Goal: Check status

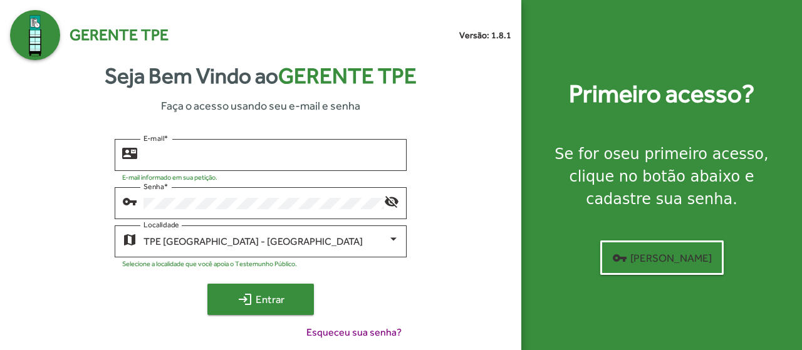
type input "**********"
click at [284, 304] on span "login Entrar" at bounding box center [261, 299] width 84 height 23
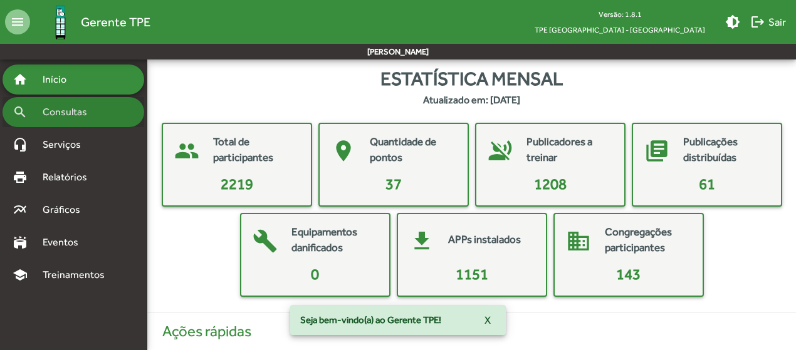
click at [84, 114] on span "Consultas" at bounding box center [69, 112] width 68 height 15
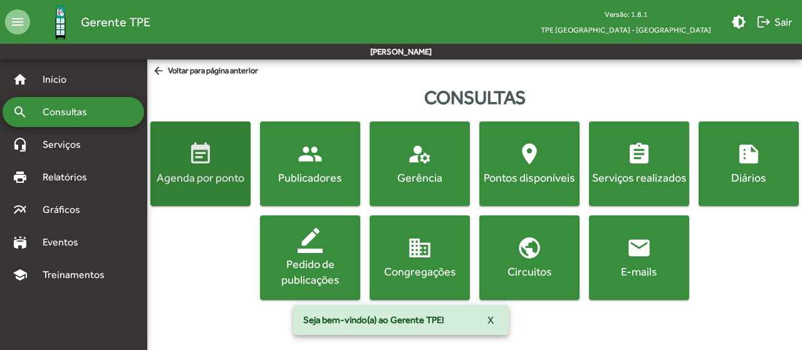
click at [186, 172] on div "Agenda por ponto" at bounding box center [200, 178] width 95 height 16
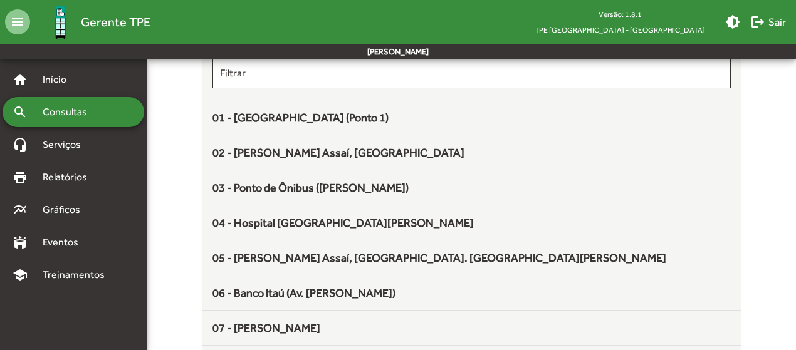
scroll to position [188, 0]
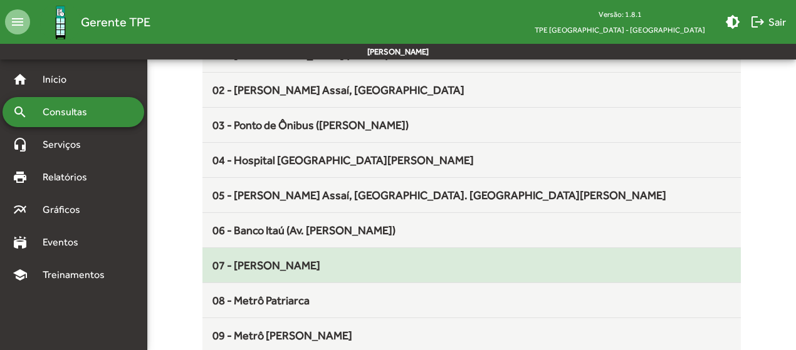
click at [298, 275] on mat-list-item "07 - [PERSON_NAME]" at bounding box center [471, 265] width 538 height 35
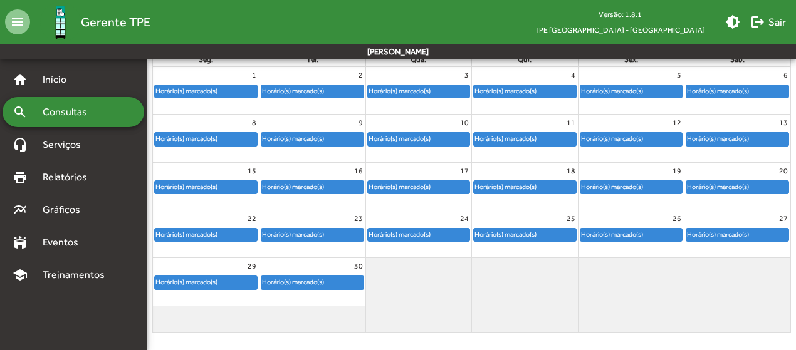
scroll to position [168, 0]
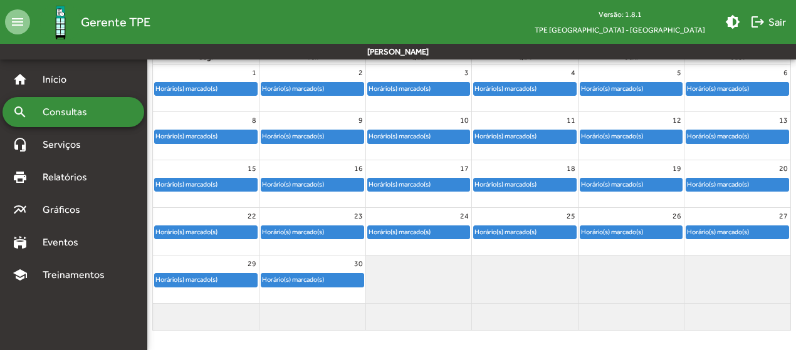
click at [452, 227] on div "Horário(s) marcado(s)" at bounding box center [419, 232] width 102 height 13
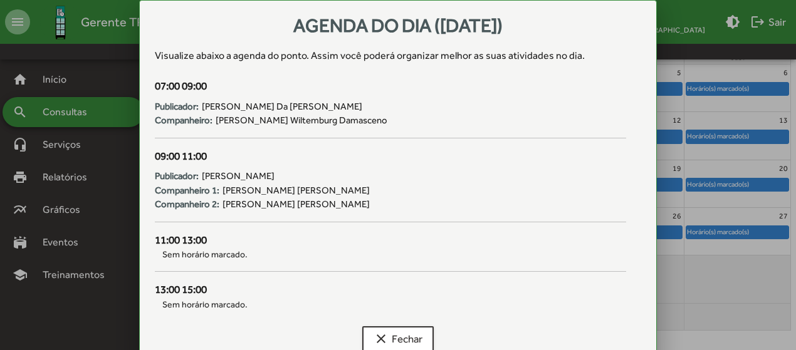
click at [718, 305] on div at bounding box center [398, 175] width 796 height 350
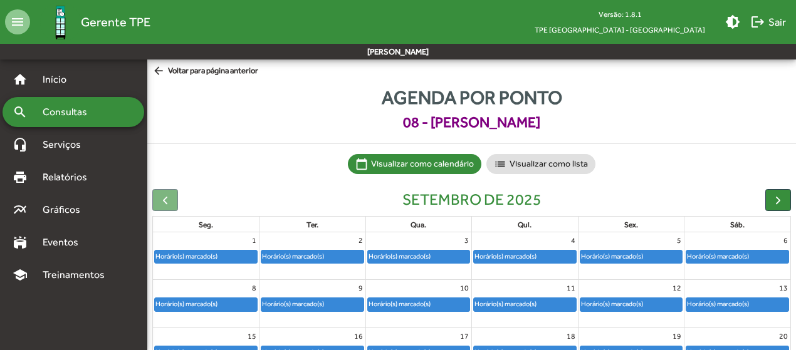
scroll to position [168, 0]
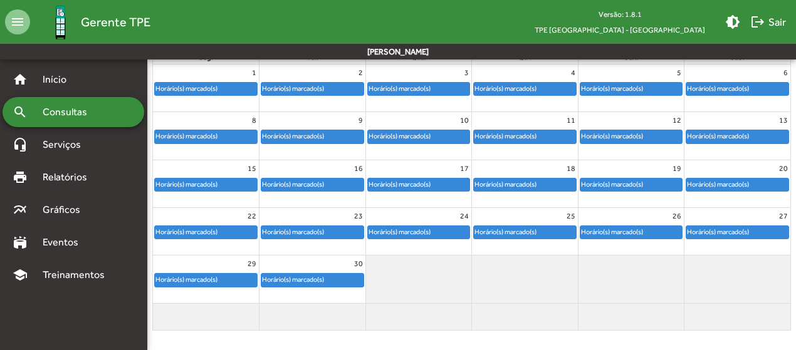
click at [427, 179] on div "Horário(s) marcado(s)" at bounding box center [399, 185] width 63 height 12
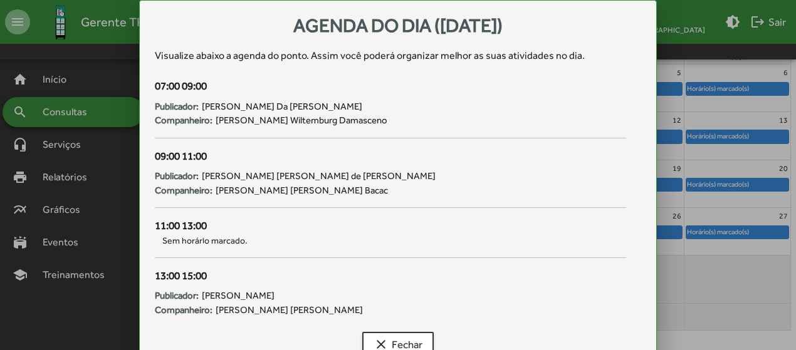
scroll to position [0, 0]
click at [731, 308] on div at bounding box center [398, 175] width 796 height 350
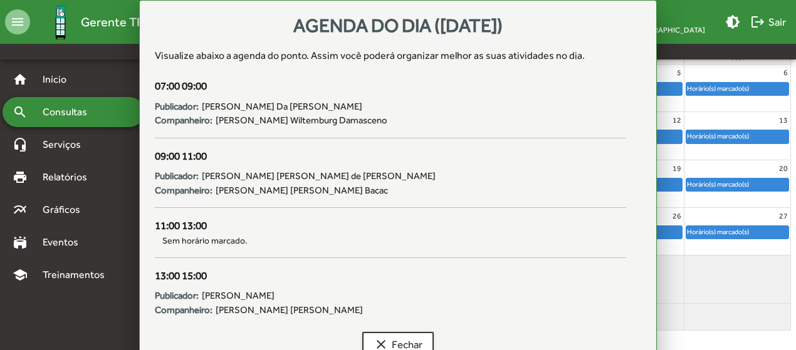
scroll to position [168, 0]
